Goal: Navigation & Orientation: Go to known website

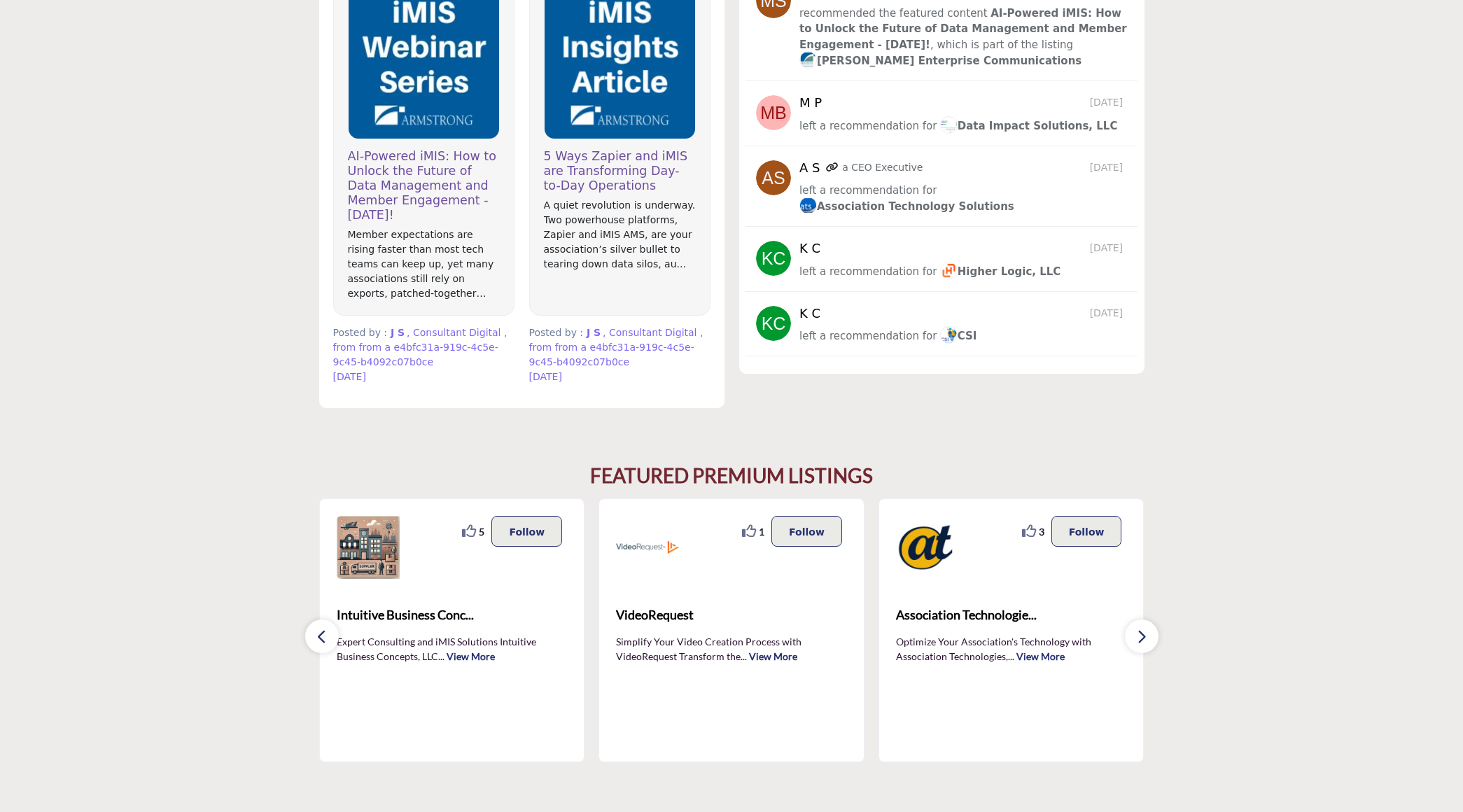
scroll to position [910, 0]
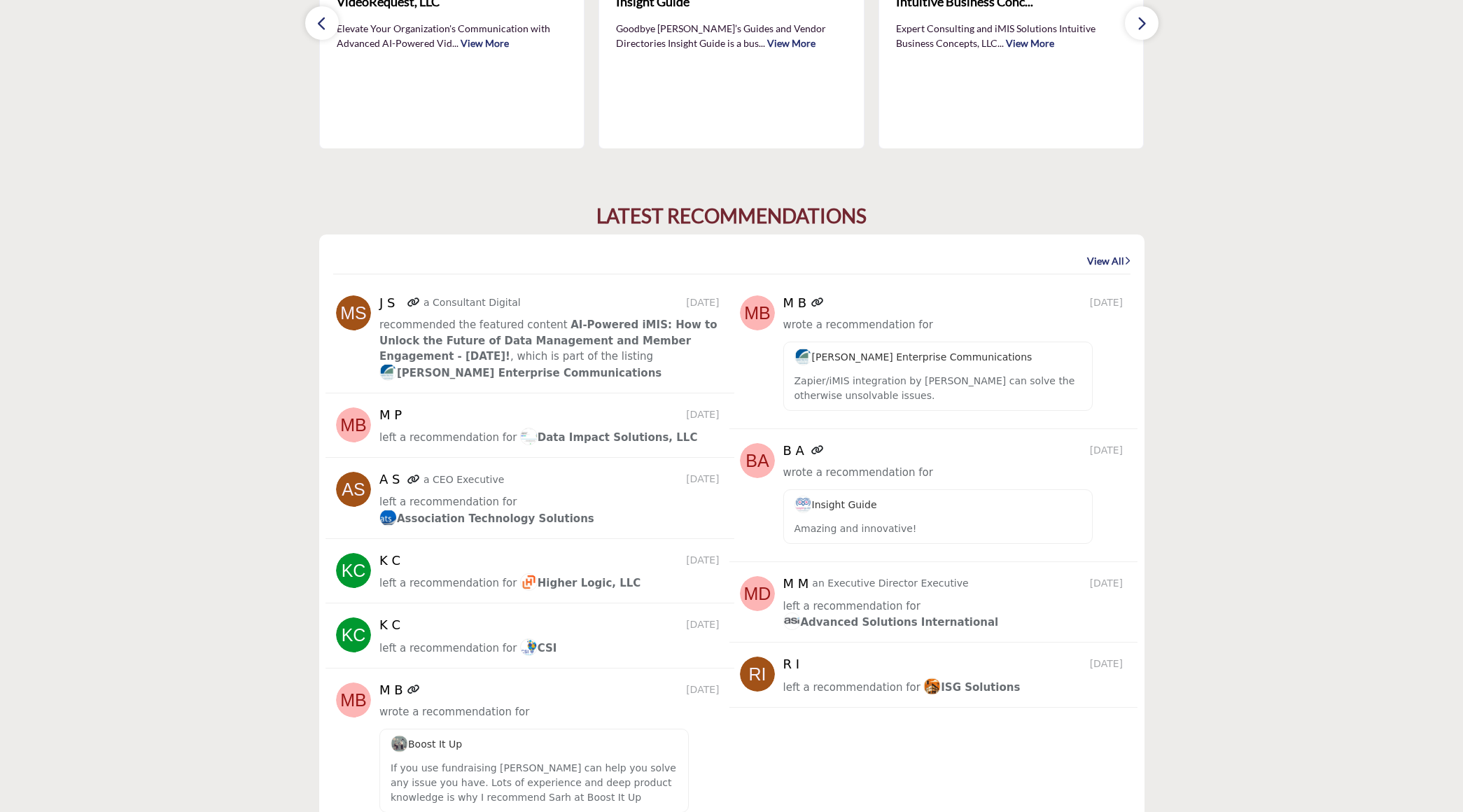
scroll to position [1514, 0]
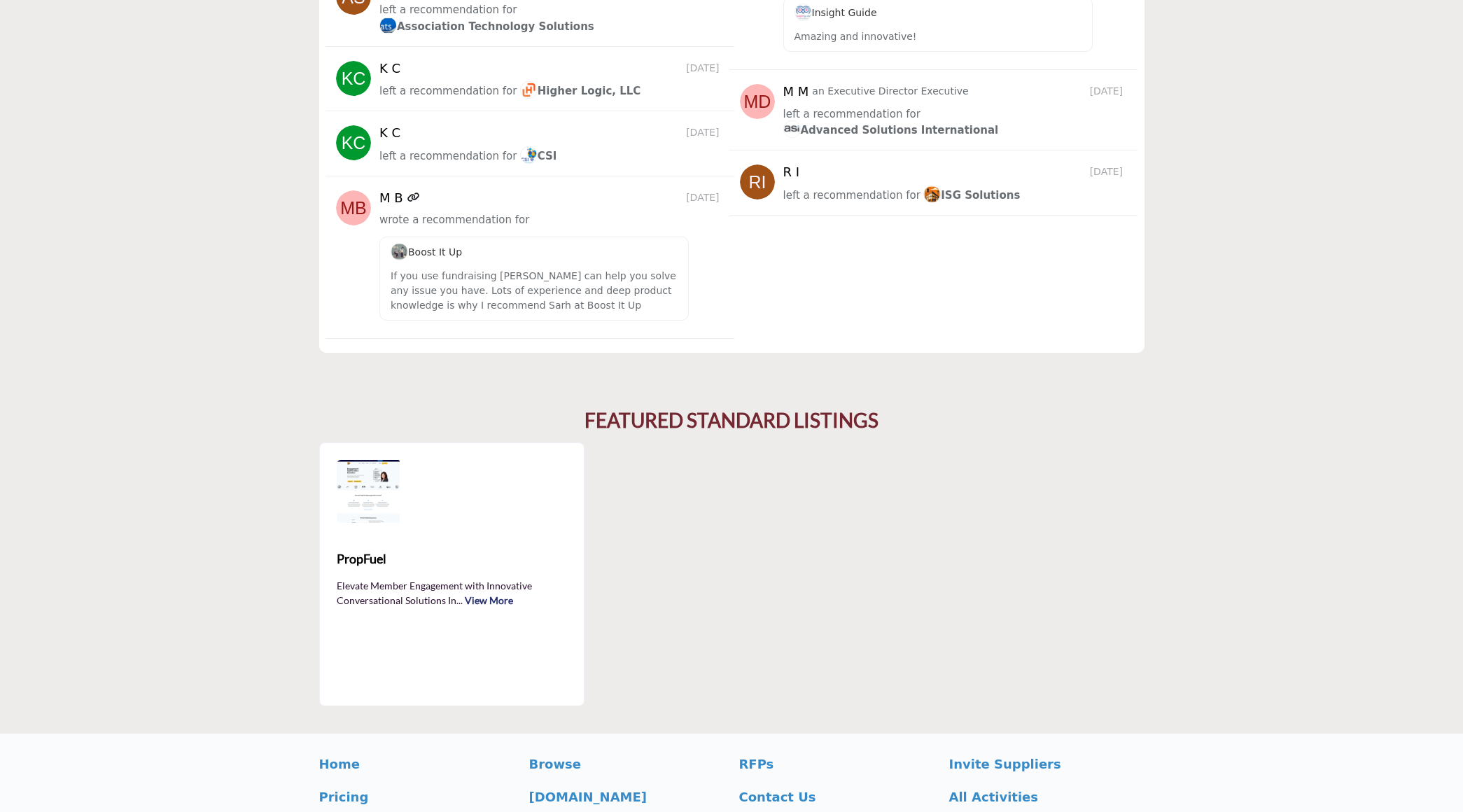
scroll to position [2135, 0]
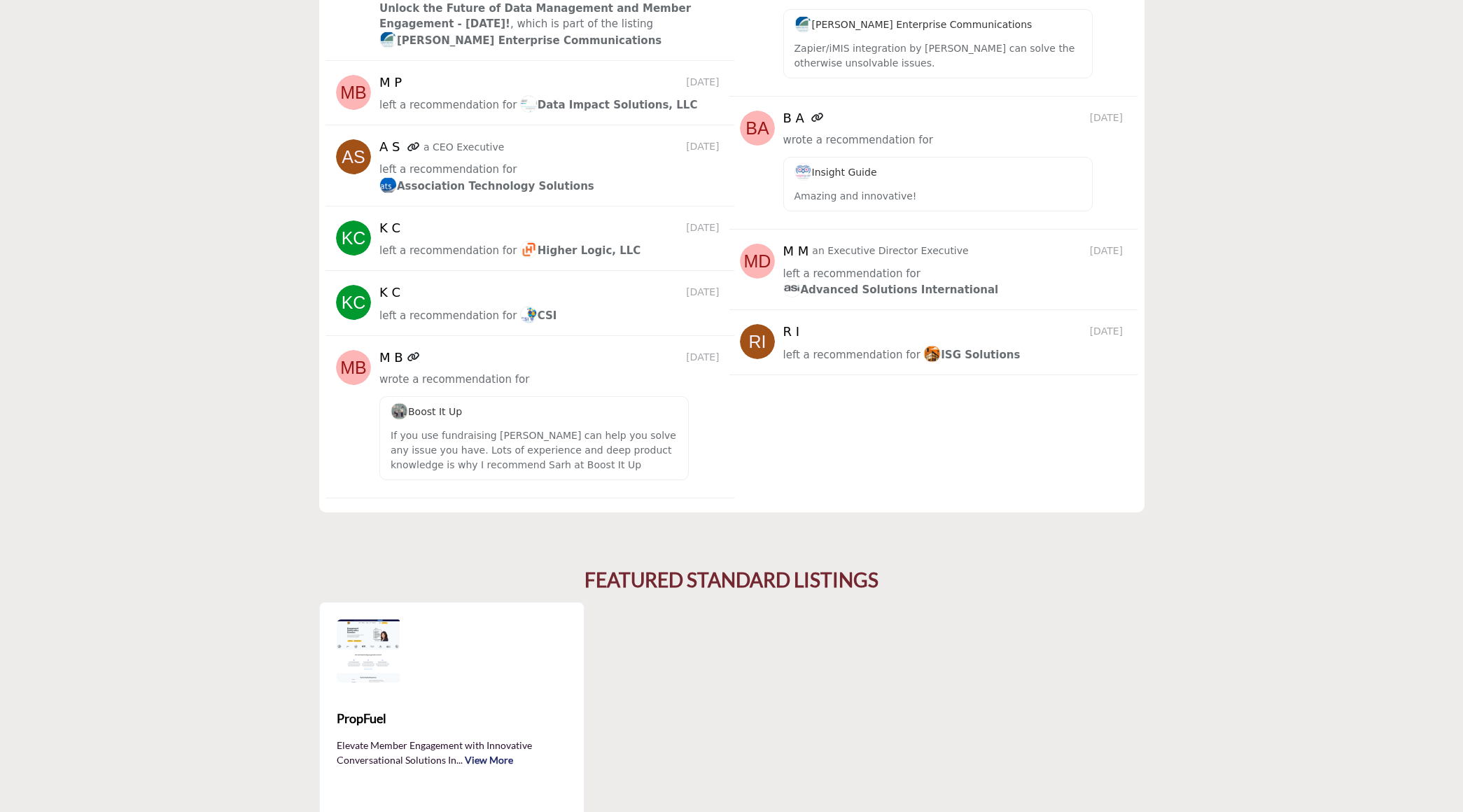
scroll to position [1861, 0]
